Goal: Information Seeking & Learning: Check status

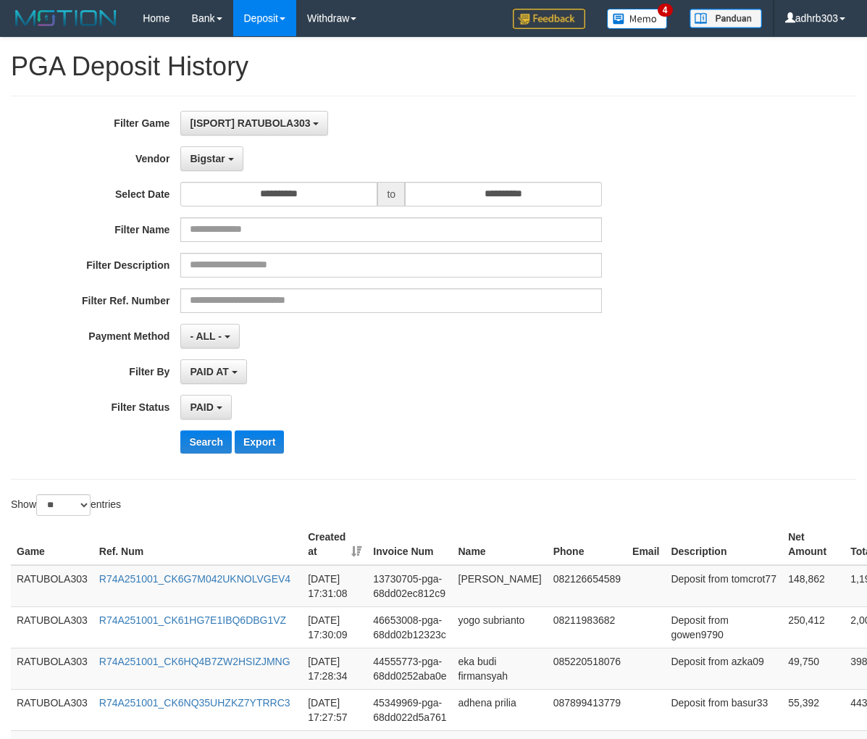
select select "**********"
select select "*"
select select "**"
click at [227, 163] on button "Bigstar" at bounding box center [211, 158] width 62 height 25
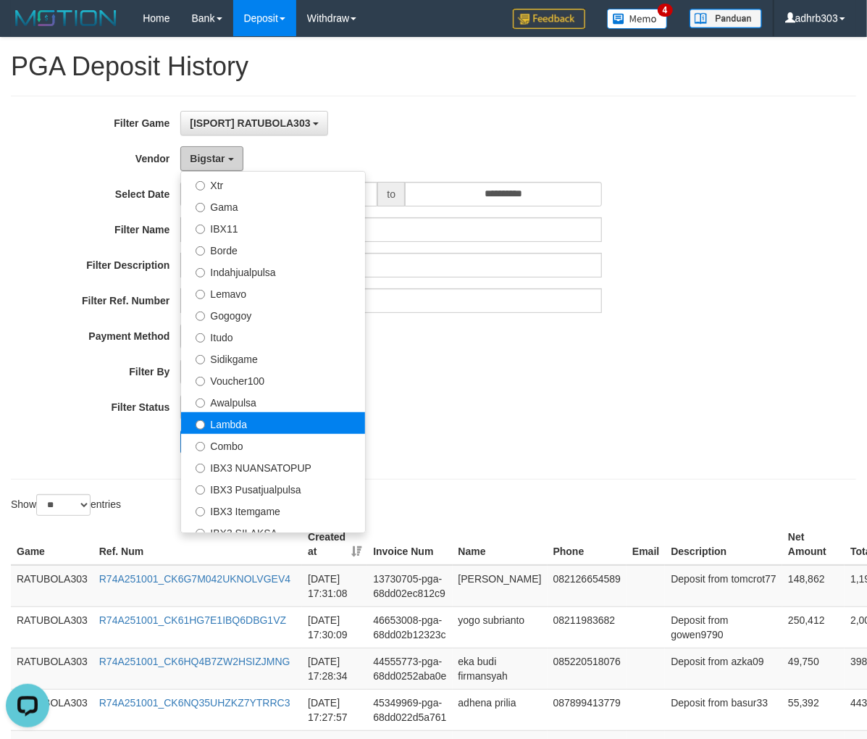
scroll to position [155, 0]
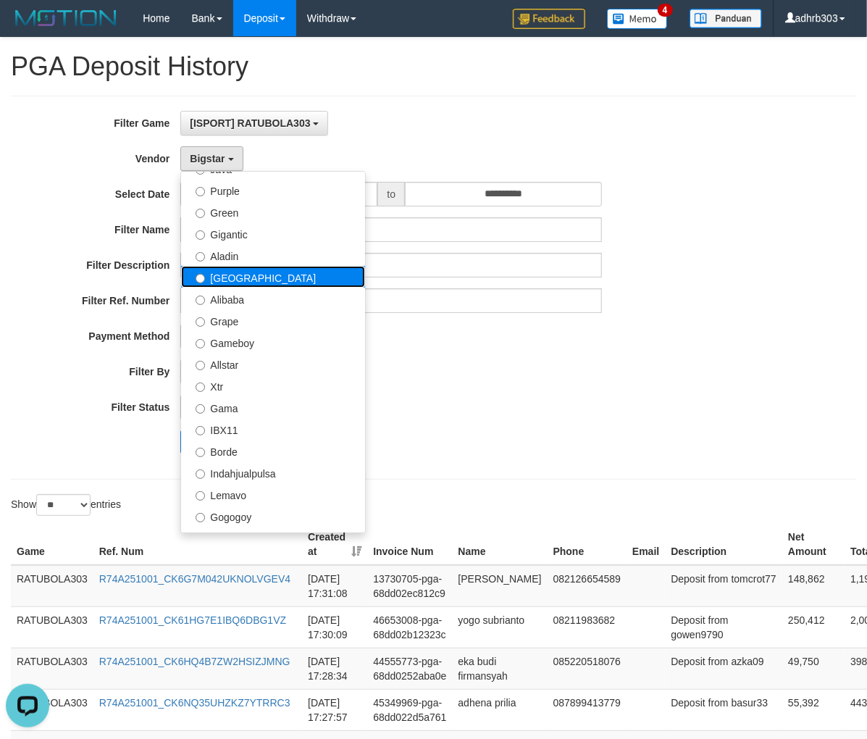
click at [282, 279] on label "[GEOGRAPHIC_DATA]" at bounding box center [273, 277] width 184 height 22
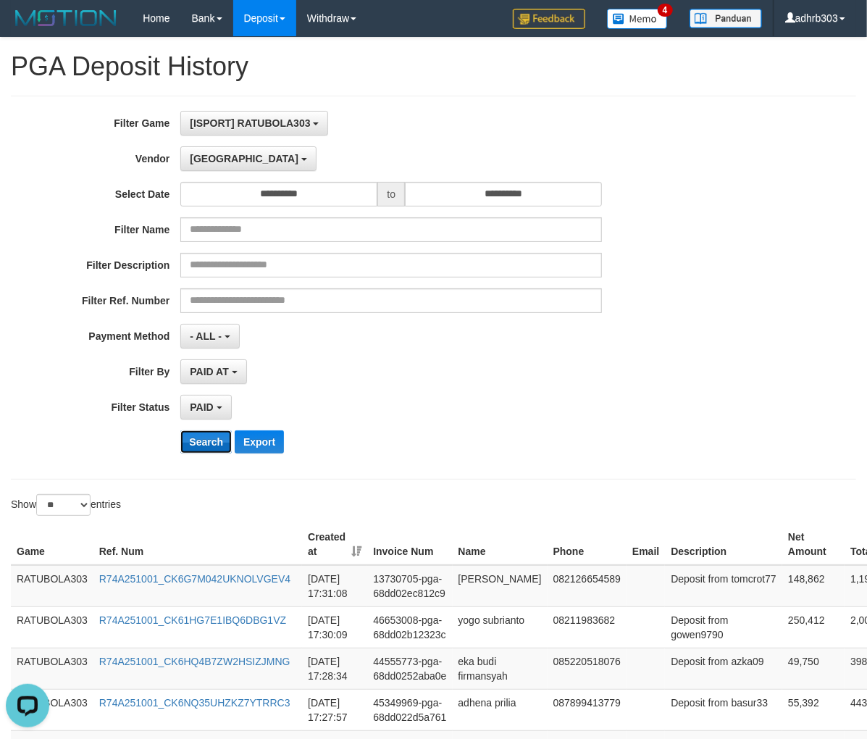
click at [214, 444] on button "Search" at bounding box center [205, 441] width 51 height 23
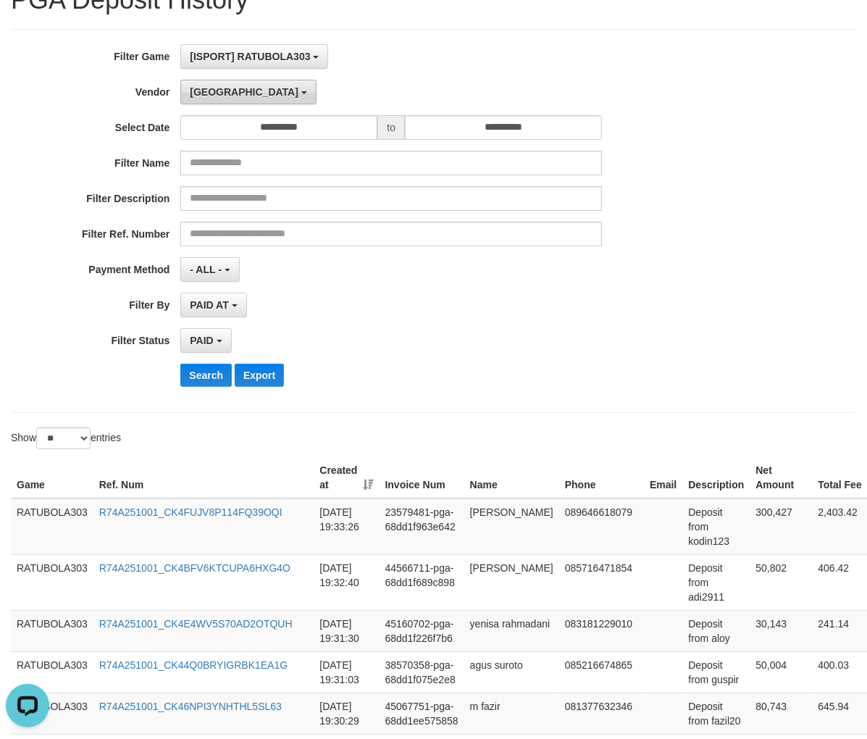
scroll to position [0, 0]
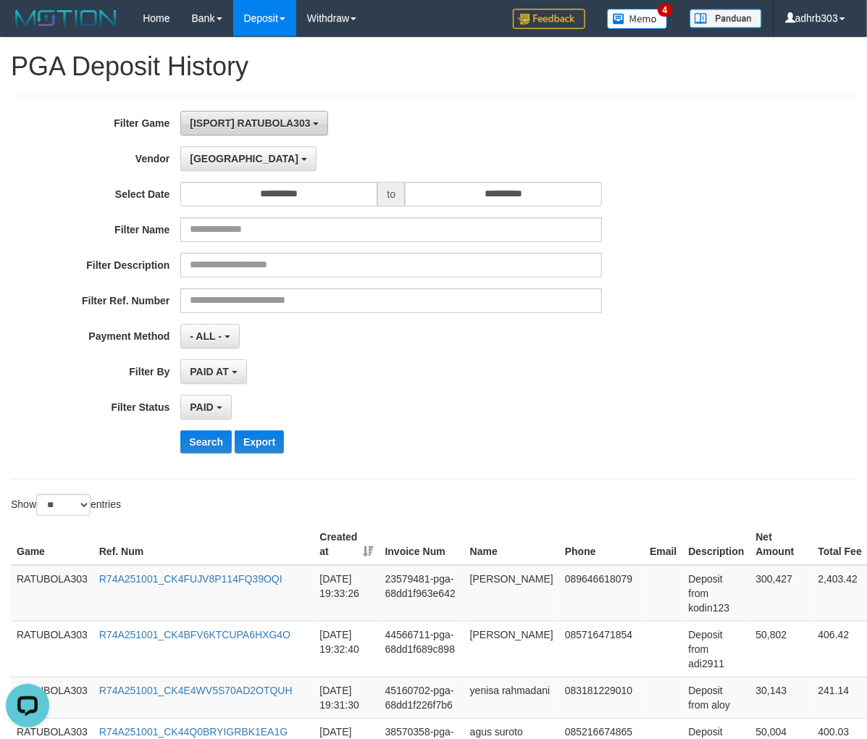
click at [261, 122] on span "[ISPORT] RATUBOLA303" at bounding box center [250, 123] width 120 height 12
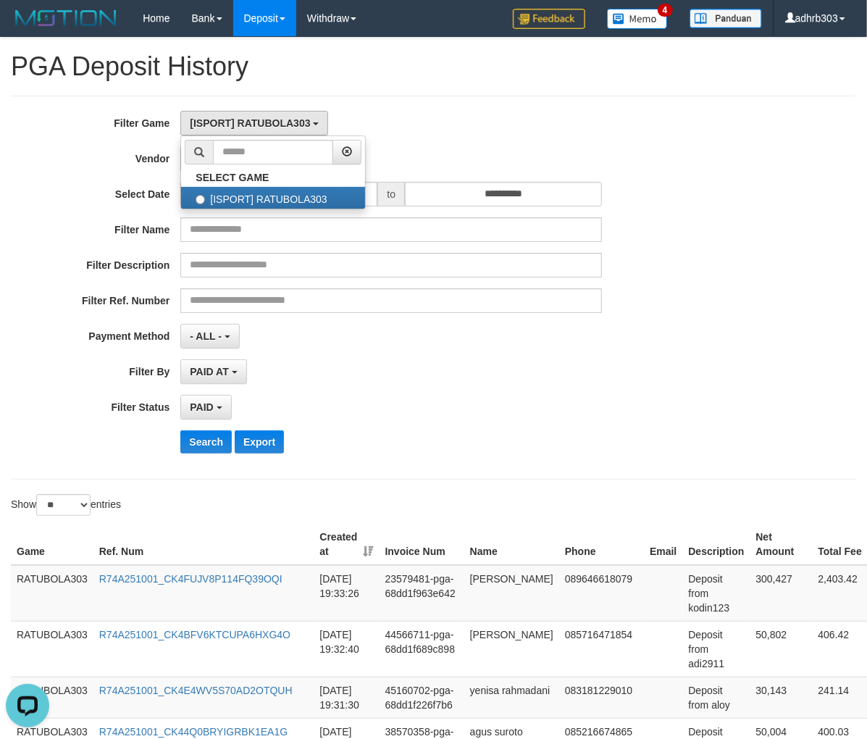
click at [479, 97] on div "**********" at bounding box center [433, 288] width 845 height 384
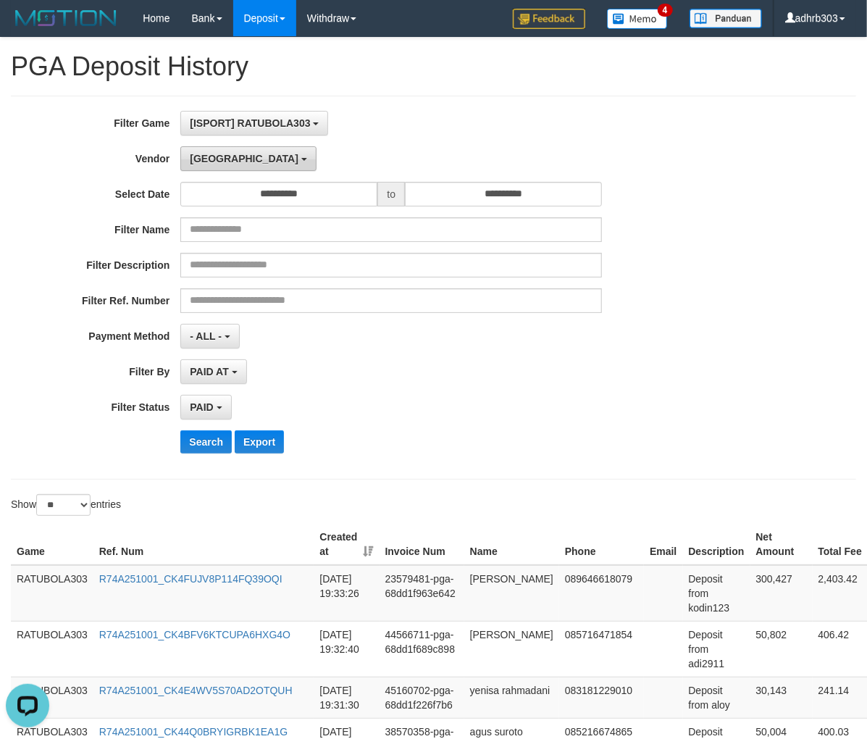
click at [200, 151] on button "[GEOGRAPHIC_DATA]" at bounding box center [247, 158] width 135 height 25
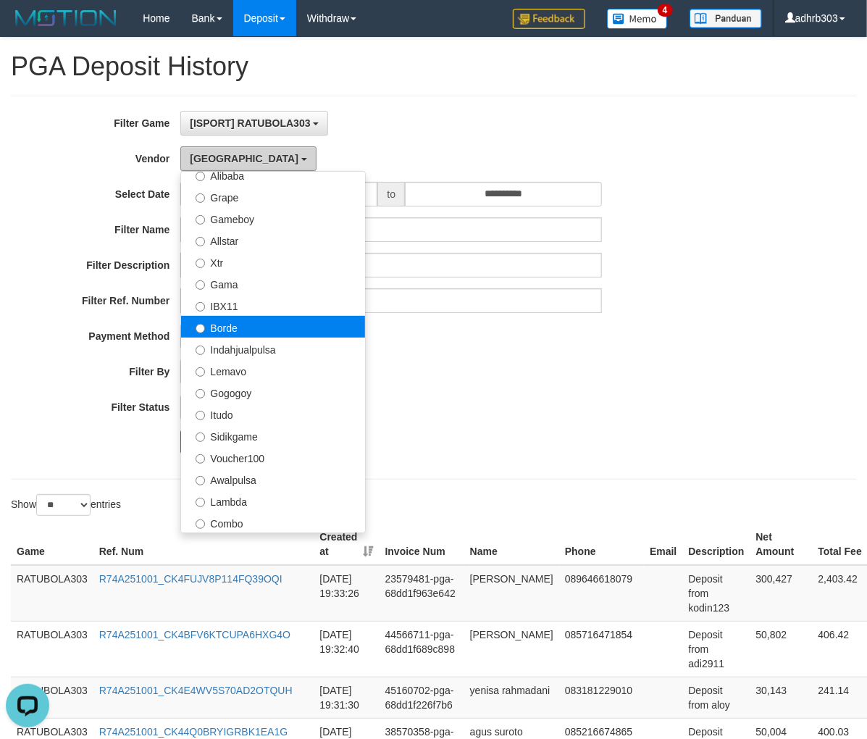
scroll to position [284, 0]
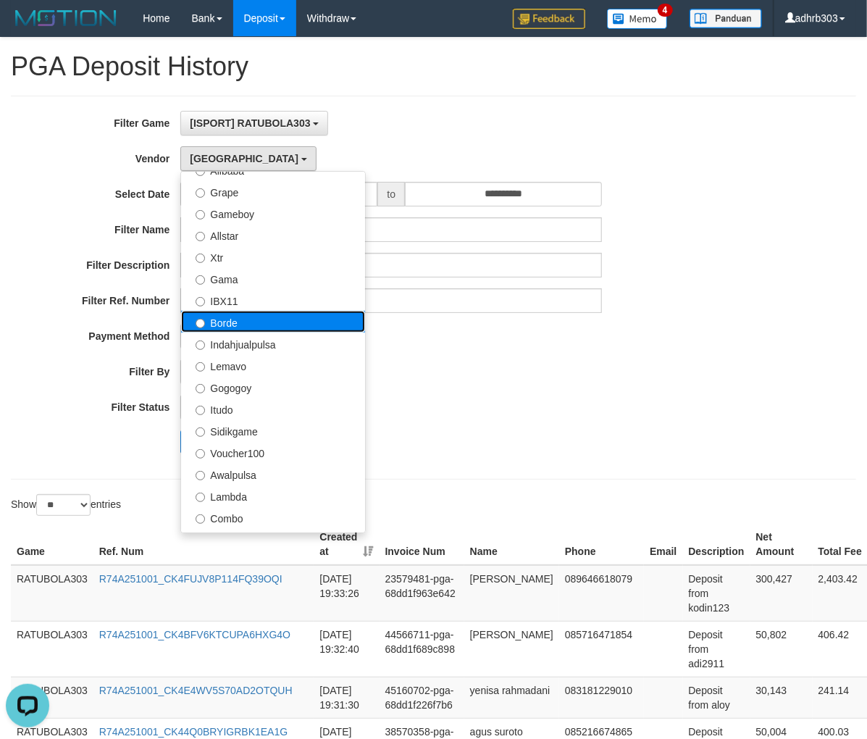
click at [253, 319] on label "Borde" at bounding box center [273, 322] width 184 height 22
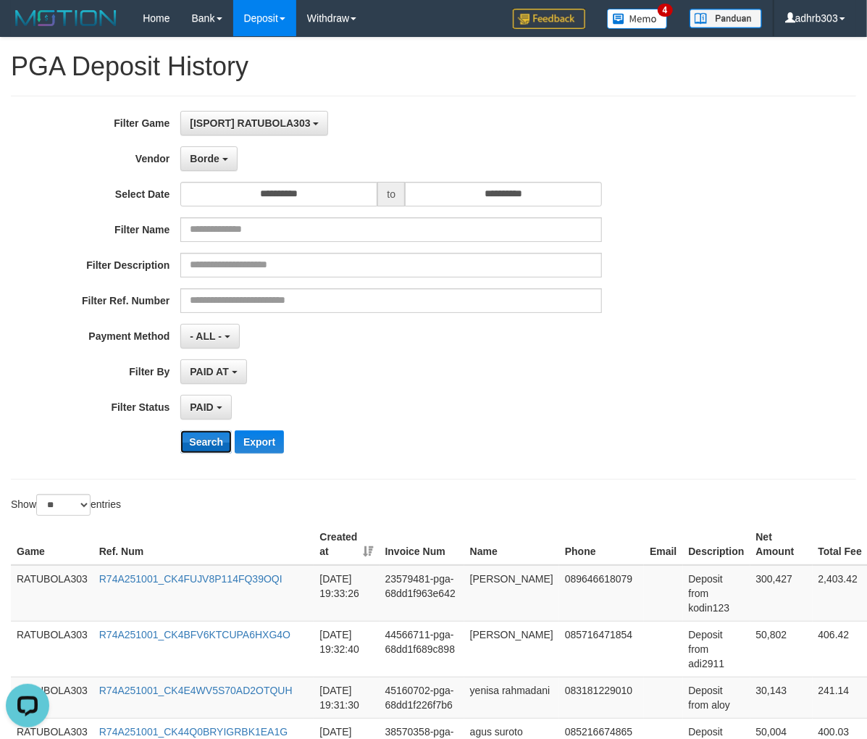
click at [206, 444] on button "Search" at bounding box center [205, 441] width 51 height 23
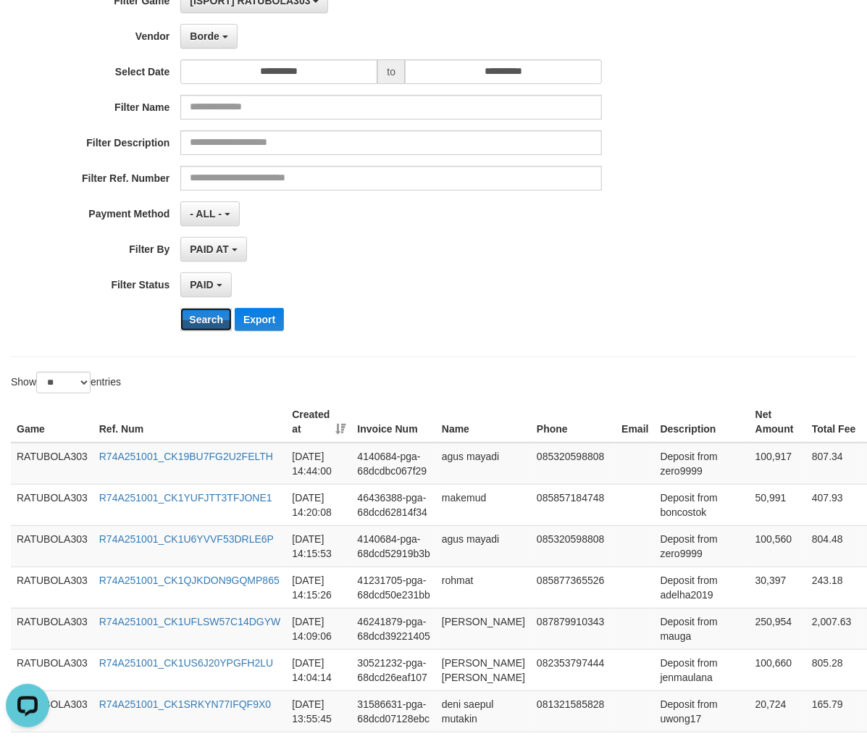
scroll to position [0, 0]
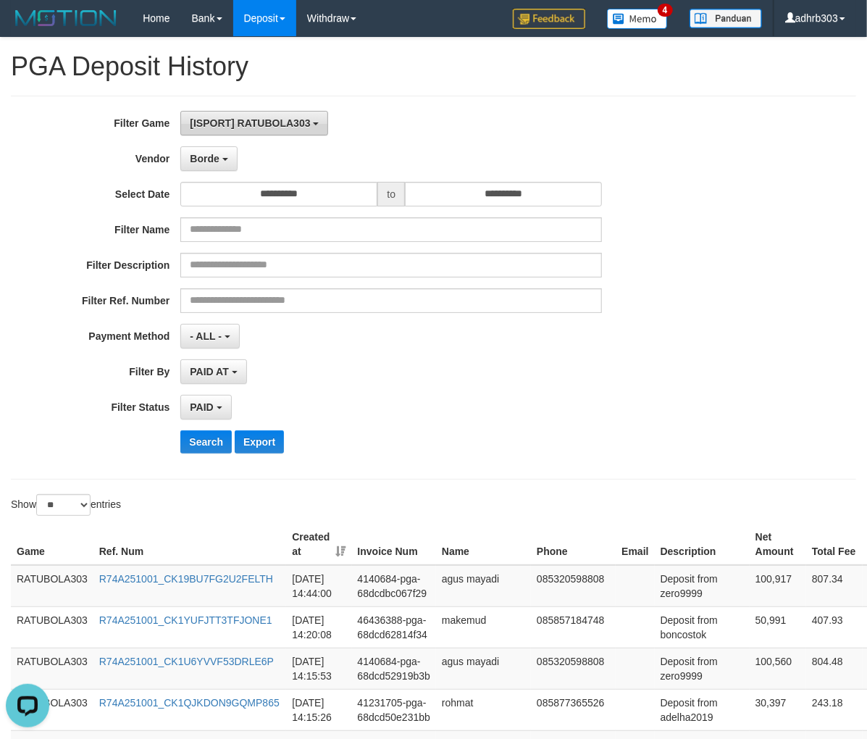
click at [251, 128] on span "[ISPORT] RATUBOLA303" at bounding box center [250, 123] width 120 height 12
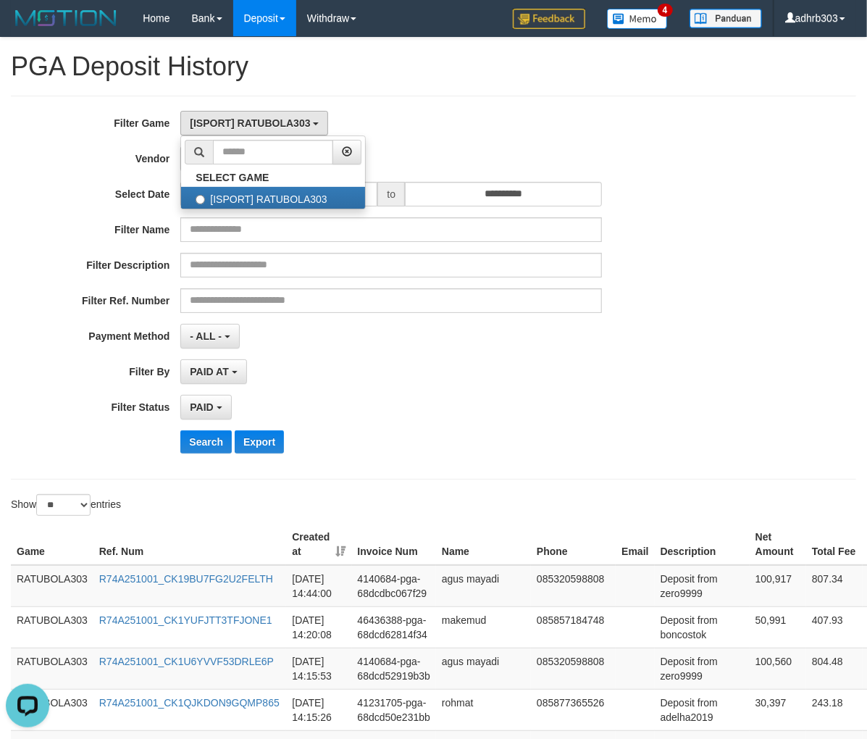
click at [462, 116] on div "[ISPORT] RATUBOLA303 SELECT GAME [ISPORT] RATUBOLA303" at bounding box center [391, 123] width 422 height 25
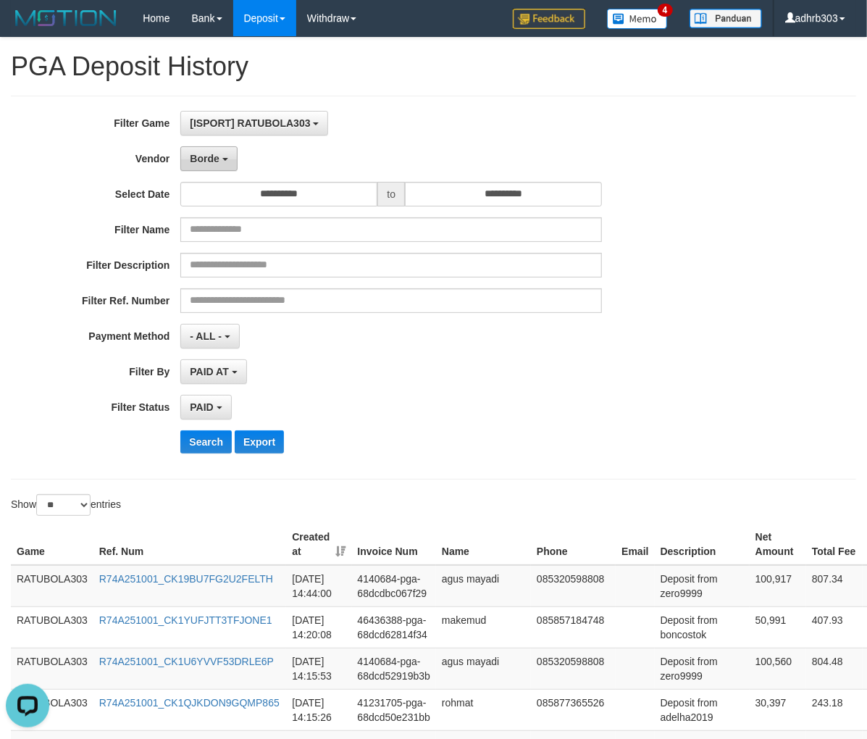
click at [192, 158] on span "Borde" at bounding box center [204, 159] width 29 height 12
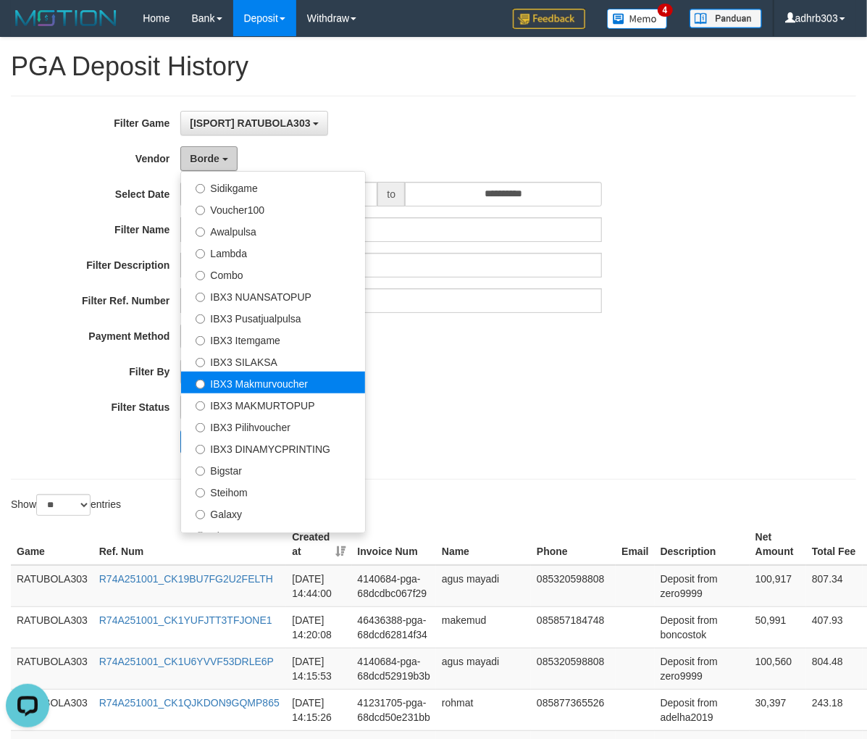
scroll to position [542, 0]
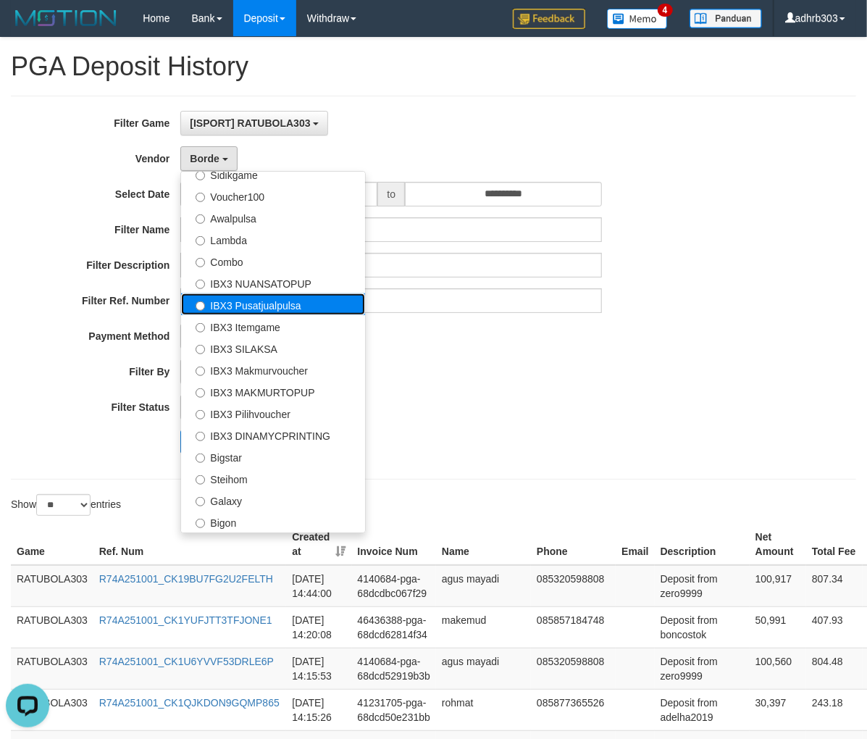
click at [296, 308] on label "IBX3 Pusatjualpulsa" at bounding box center [273, 304] width 184 height 22
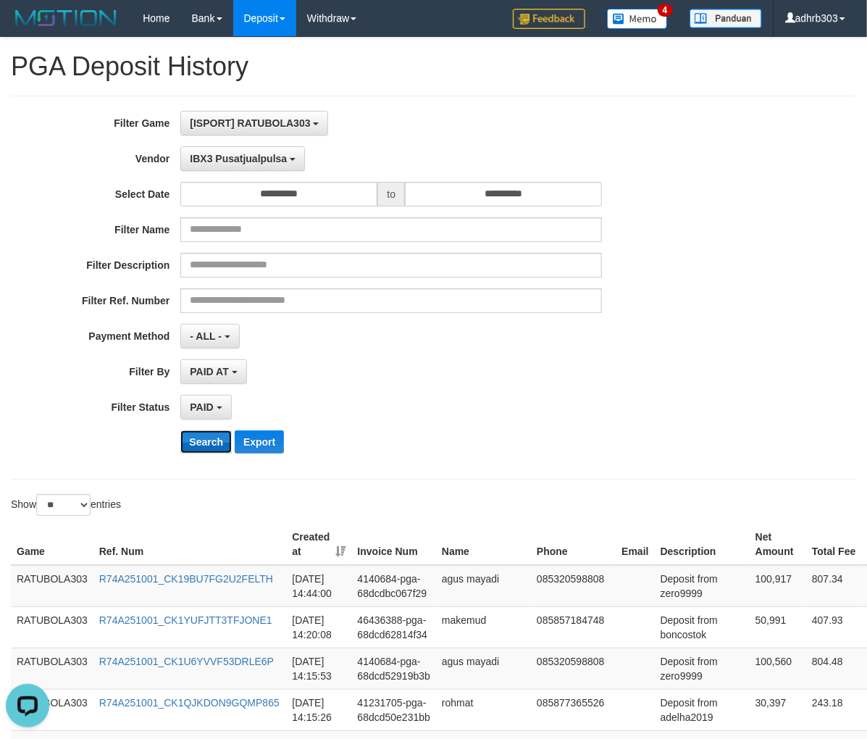
click at [210, 433] on button "Search" at bounding box center [205, 441] width 51 height 23
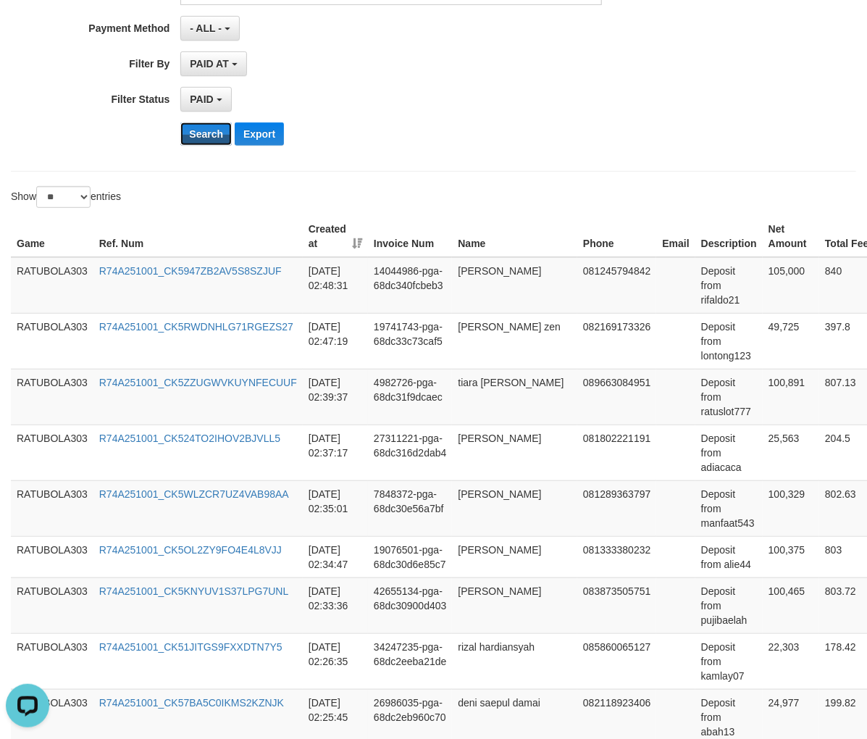
scroll to position [0, 0]
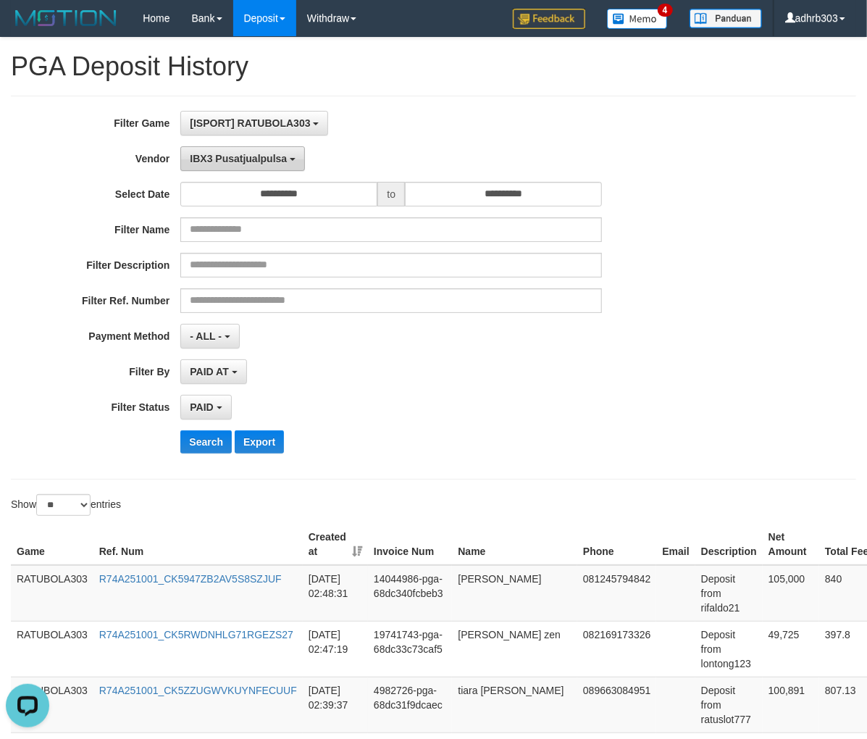
click at [256, 164] on span "IBX3 Pusatjualpulsa" at bounding box center [238, 159] width 97 height 12
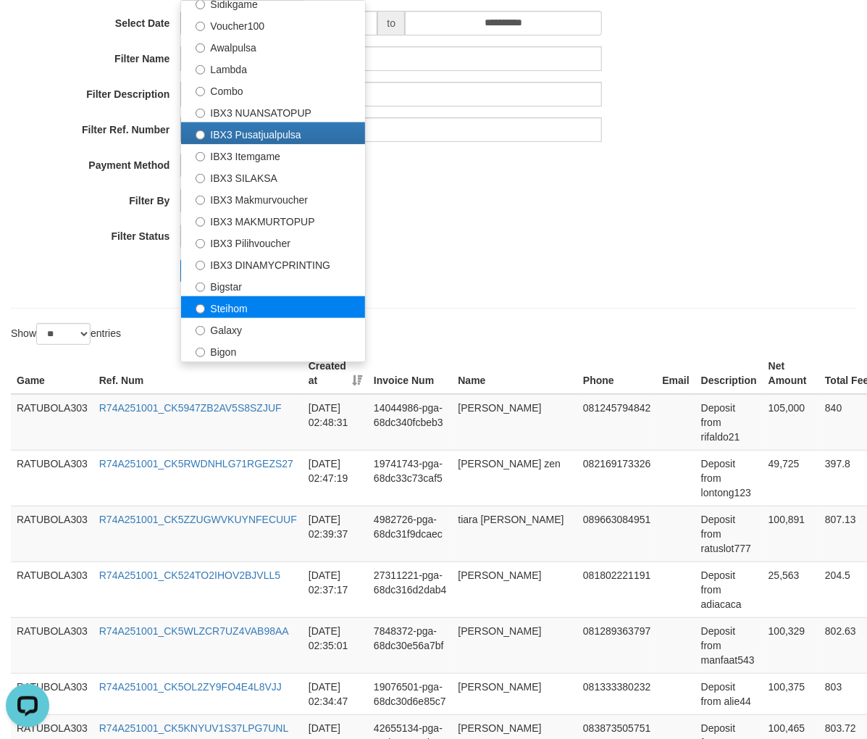
scroll to position [41, 0]
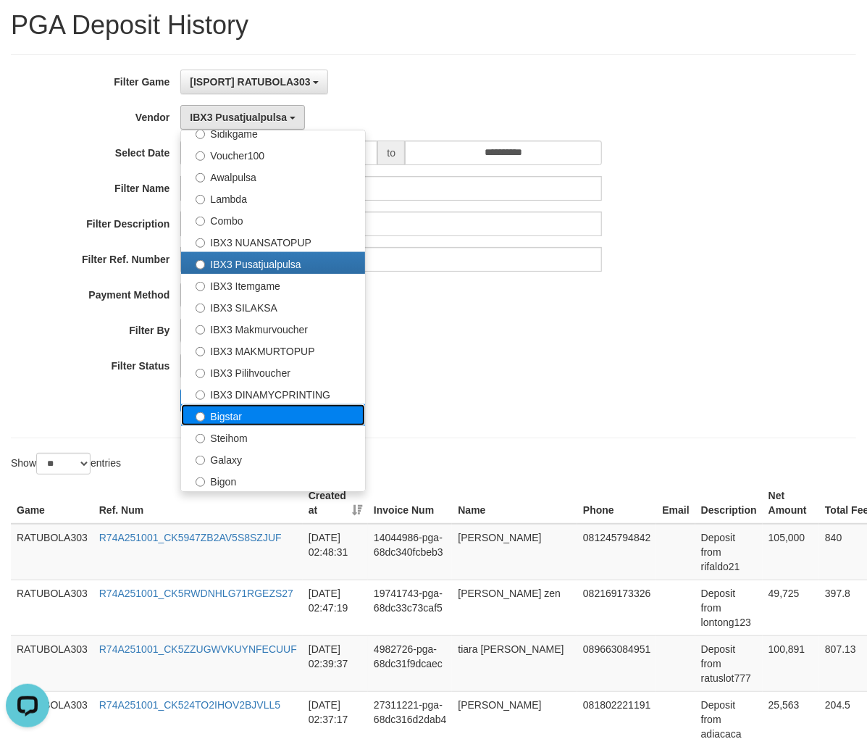
click at [256, 412] on label "Bigstar" at bounding box center [273, 415] width 184 height 22
select select "**********"
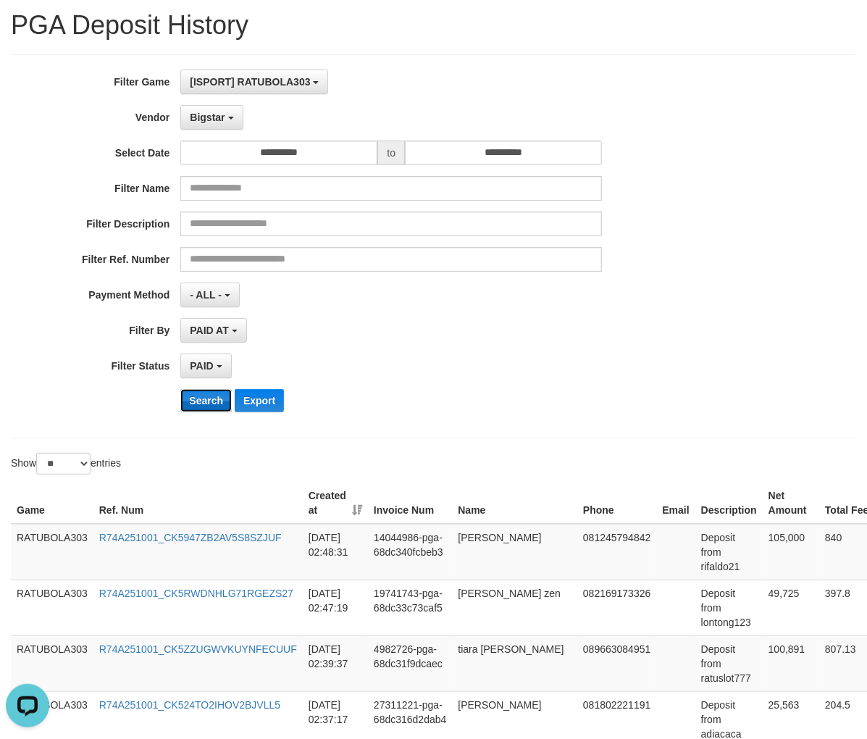
click at [184, 404] on button "Search" at bounding box center [205, 400] width 51 height 23
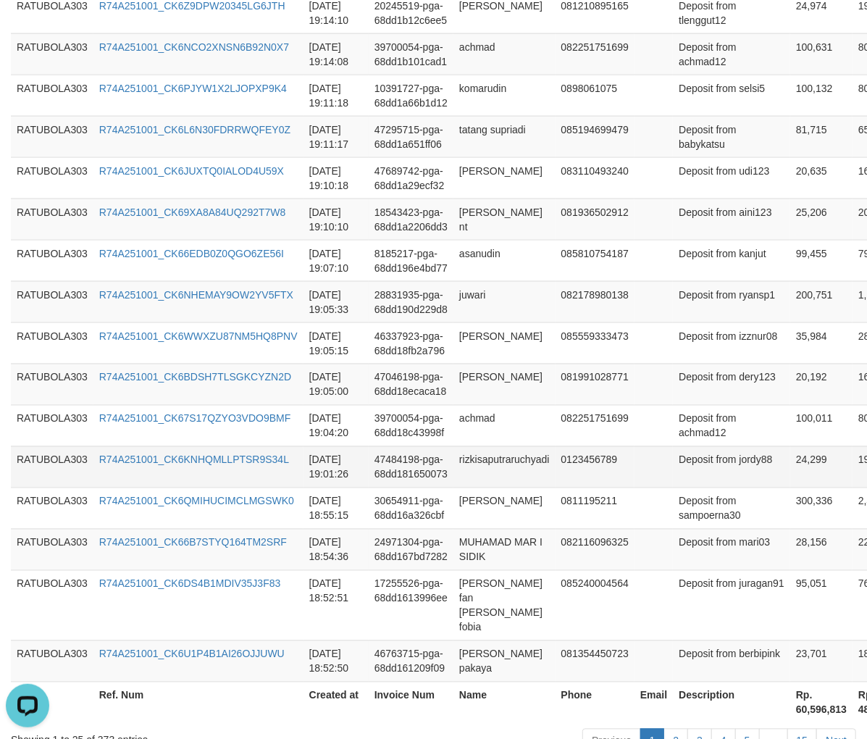
scroll to position [1024, 0]
